Goal: Contribute content

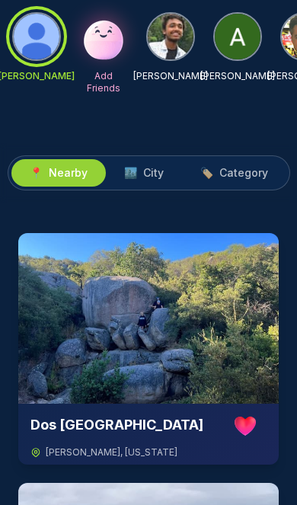
scroll to position [231, 0]
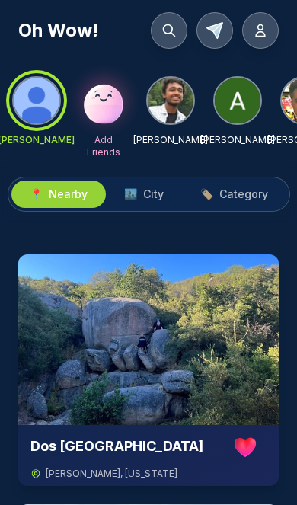
click at [164, 35] on icon at bounding box center [168, 30] width 15 height 15
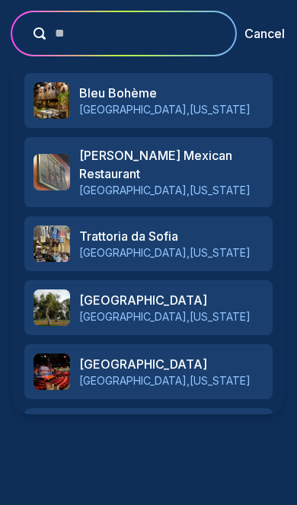
type input "*"
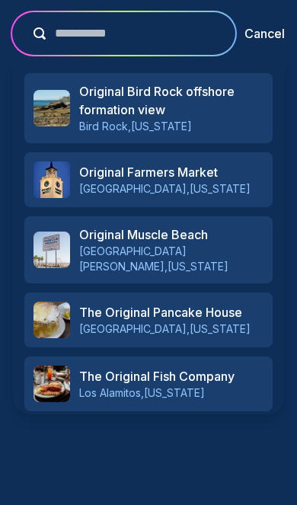
type input "**********"
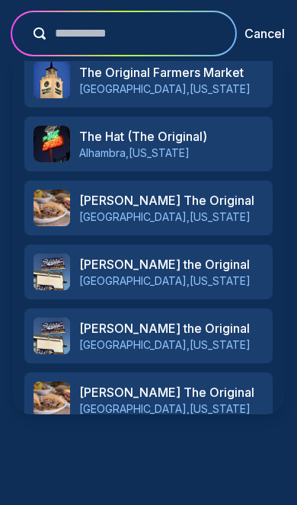
scroll to position [461, 0]
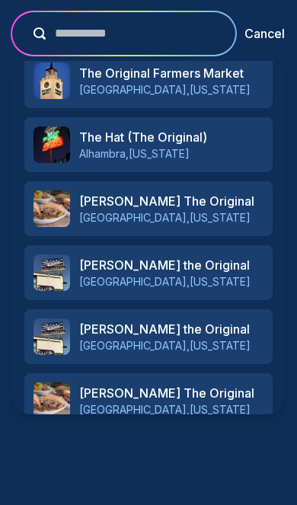
click at [151, 454] on p "Add " Original 40 "" at bounding box center [165, 464] width 123 height 21
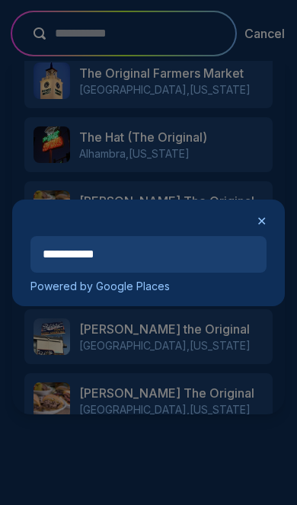
click at [196, 257] on input "**********" at bounding box center [148, 254] width 236 height 37
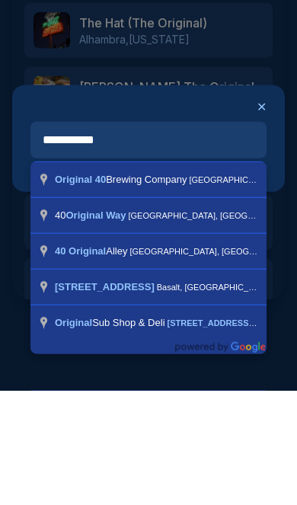
type input "**********"
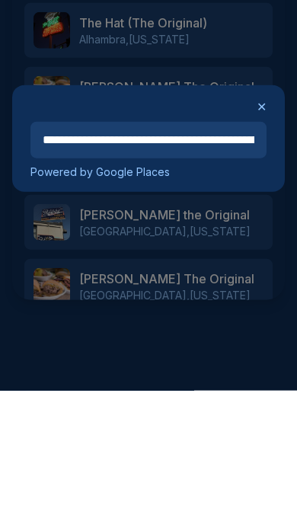
scroll to position [88, 0]
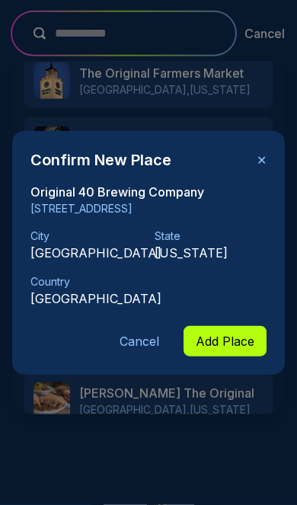
click at [224, 344] on button "Add Place" at bounding box center [225, 341] width 83 height 30
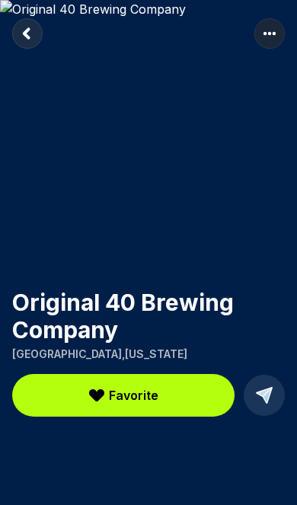
click at [33, 28] on rect "Return to previous page" at bounding box center [27, 33] width 30 height 30
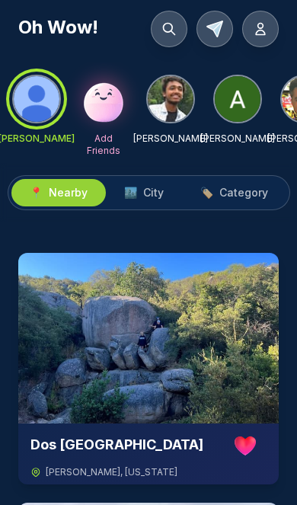
scroll to position [21, 0]
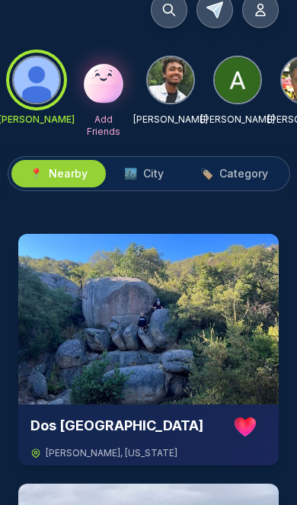
click at [150, 174] on span "City" at bounding box center [153, 173] width 21 height 15
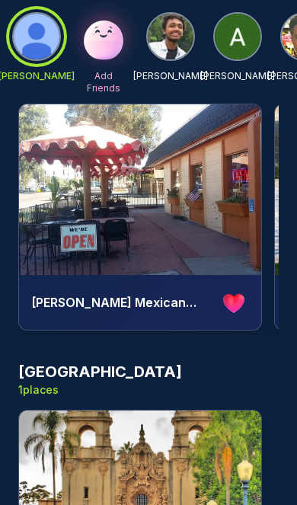
scroll to position [0, 0]
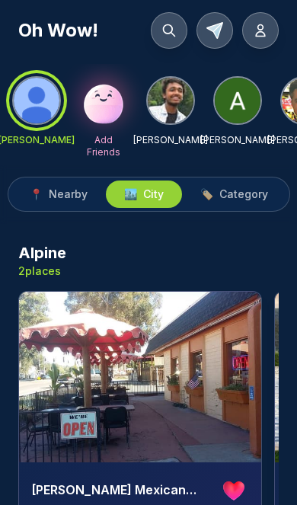
click at [244, 191] on span "Category" at bounding box center [243, 194] width 49 height 15
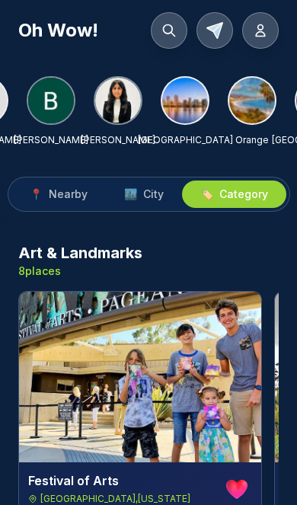
scroll to position [0, 404]
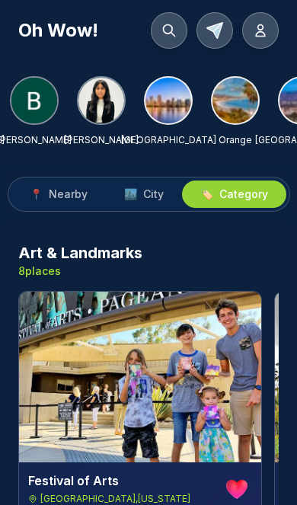
click at [166, 106] on img at bounding box center [168, 101] width 46 height 46
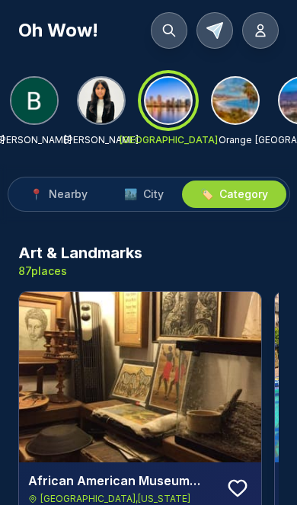
click at [155, 203] on button "🏙️ City" at bounding box center [144, 193] width 76 height 27
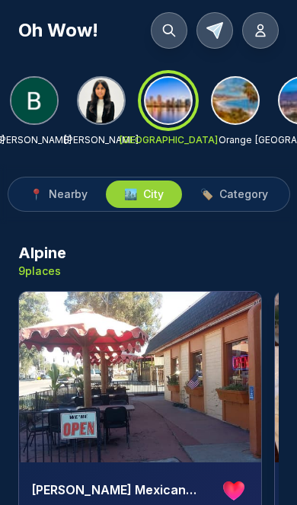
click at [254, 191] on span "Category" at bounding box center [243, 194] width 49 height 15
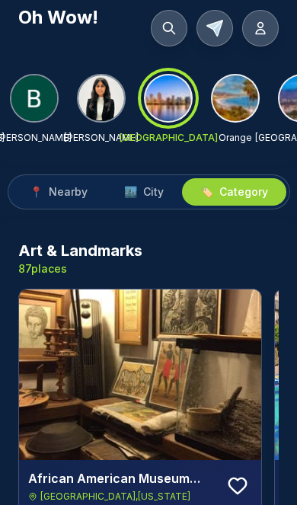
scroll to position [0, 0]
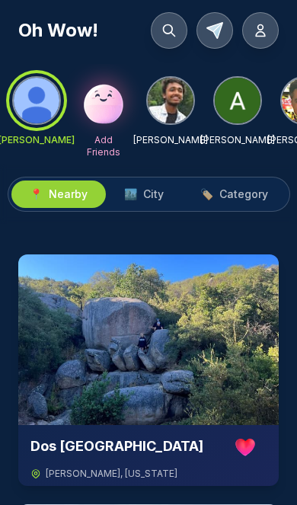
click at [101, 111] on img at bounding box center [103, 100] width 49 height 49
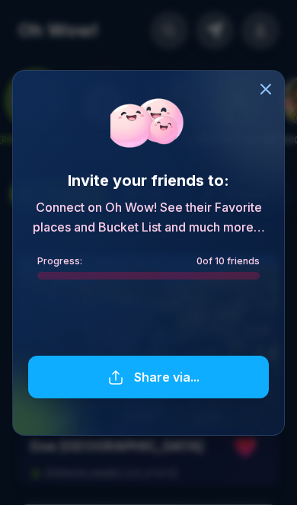
click at [164, 328] on div at bounding box center [148, 325] width 241 height 43
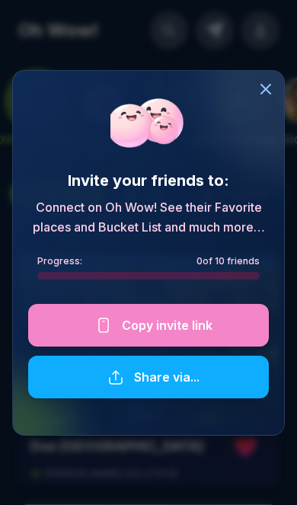
click at [188, 329] on div at bounding box center [148, 325] width 241 height 43
click at [272, 82] on icon at bounding box center [266, 89] width 18 height 18
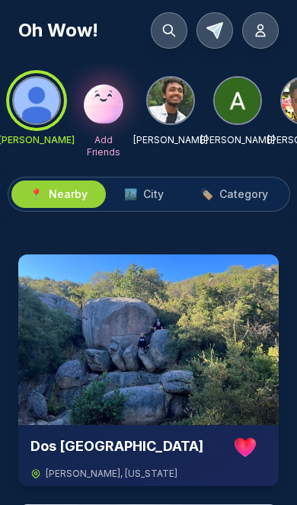
click at [112, 113] on img at bounding box center [103, 100] width 49 height 49
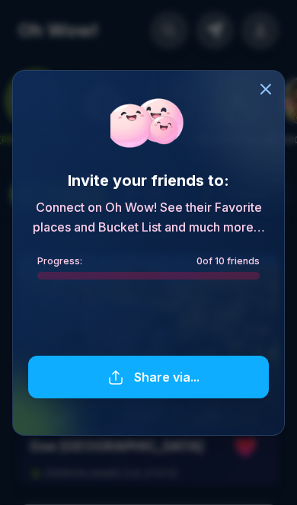
click at [150, 325] on div at bounding box center [148, 325] width 241 height 43
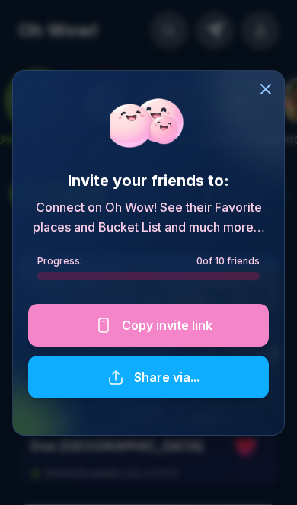
click at [273, 86] on icon at bounding box center [266, 89] width 18 height 18
